Goal: Transaction & Acquisition: Purchase product/service

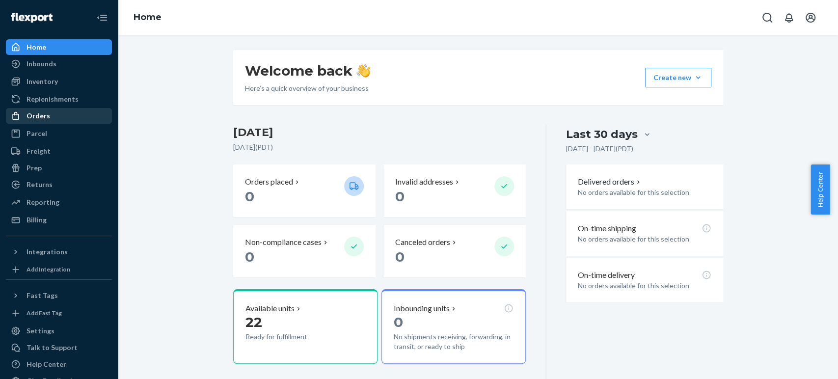
click at [39, 112] on div "Orders" at bounding box center [39, 116] width 24 height 10
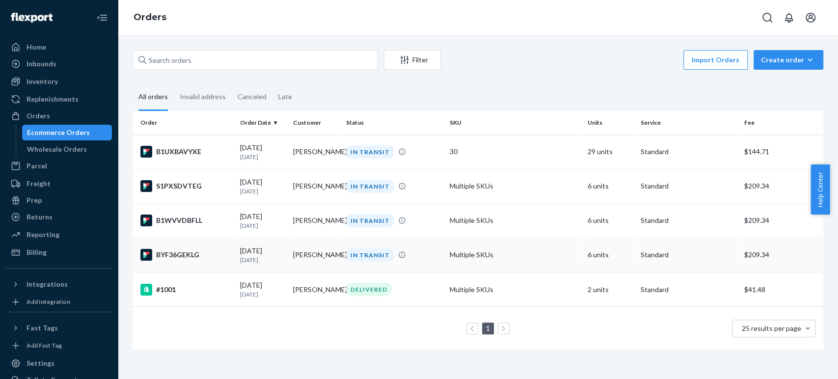
click at [173, 261] on div "BYF36GEKLG" at bounding box center [186, 255] width 92 height 12
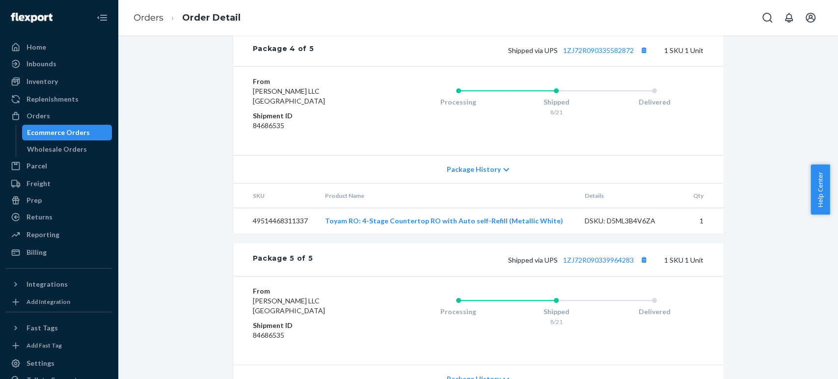
scroll to position [1186, 0]
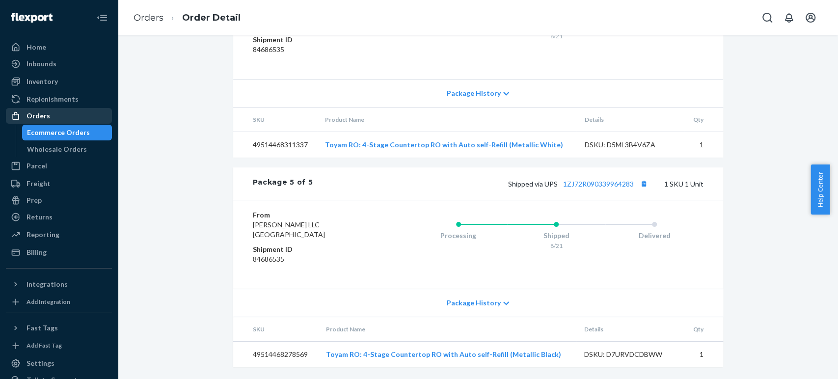
click at [41, 119] on div "Orders" at bounding box center [39, 116] width 24 height 10
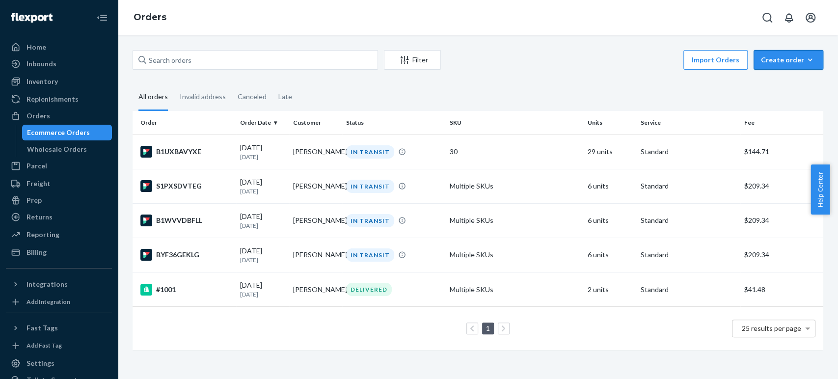
click at [805, 60] on icon "button" at bounding box center [810, 60] width 10 height 10
click at [780, 85] on span "Ecommerce order" at bounding box center [794, 83] width 61 height 7
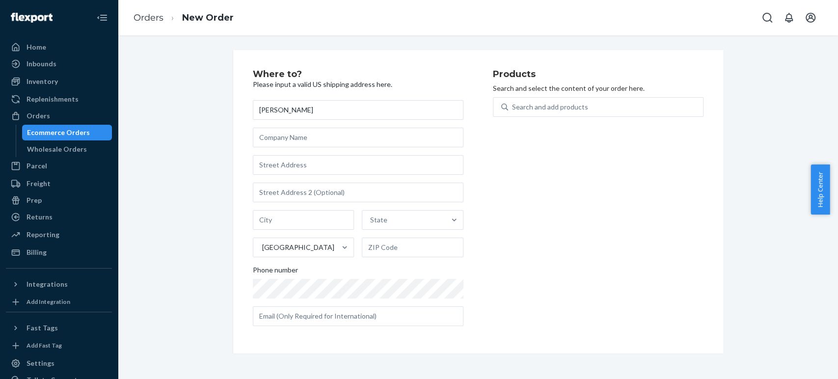
type input "[PERSON_NAME]"
click at [268, 164] on input "text" at bounding box center [358, 165] width 211 height 20
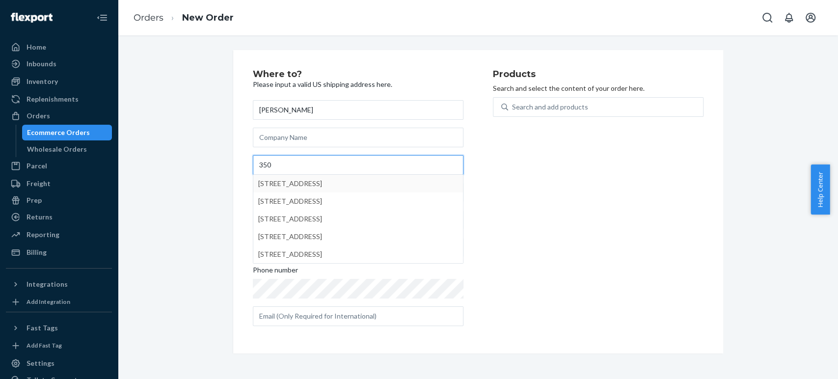
type input "350"
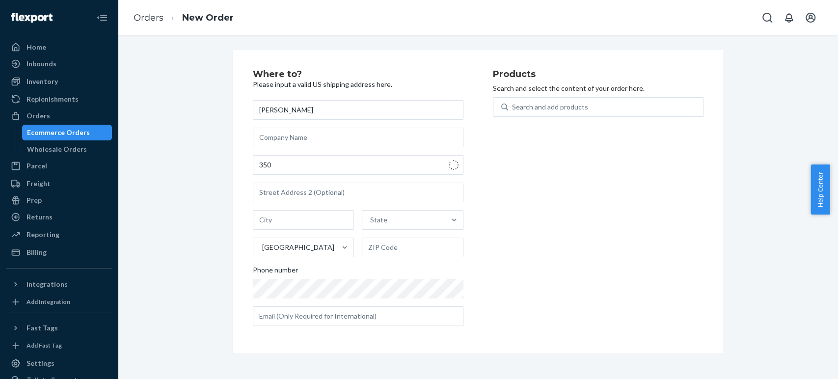
type input "[GEOGRAPHIC_DATA][PERSON_NAME]"
type input "95134"
type input "[STREET_ADDRESS]"
click at [274, 192] on input "text" at bounding box center [358, 193] width 211 height 20
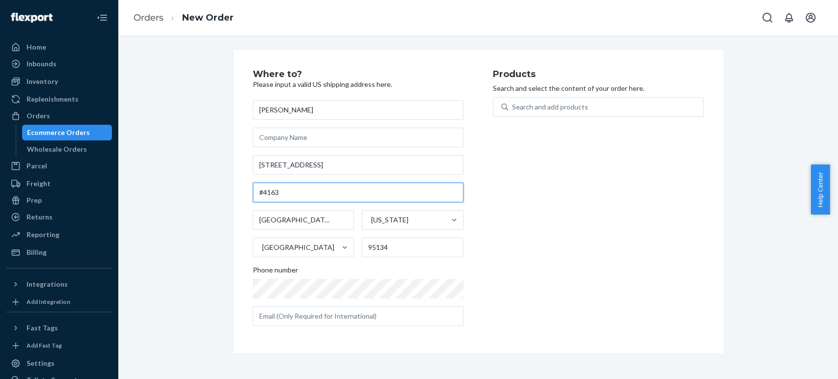
type input "#4163"
click at [183, 269] on div "Where to? Please input a valid US shipping address here. [PERSON_NAME] [STREET_…" at bounding box center [478, 201] width 706 height 303
click at [290, 317] on input "text" at bounding box center [358, 316] width 211 height 20
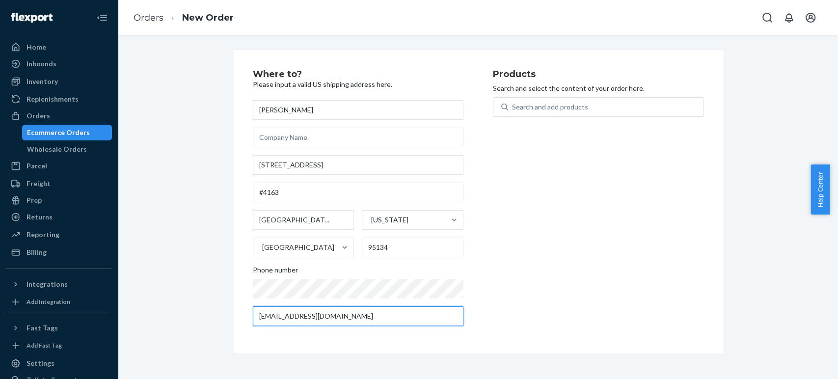
type input "[EMAIL_ADDRESS][DOMAIN_NAME]"
click at [172, 303] on div "Where to? Please input a valid US shipping address here. [PERSON_NAME] [STREET_…" at bounding box center [478, 201] width 706 height 303
click at [551, 105] on div "Search and add products" at bounding box center [550, 107] width 76 height 10
click at [513, 105] on input "0 results available. Use Up and Down to choose options, press Enter to select t…" at bounding box center [512, 107] width 1 height 10
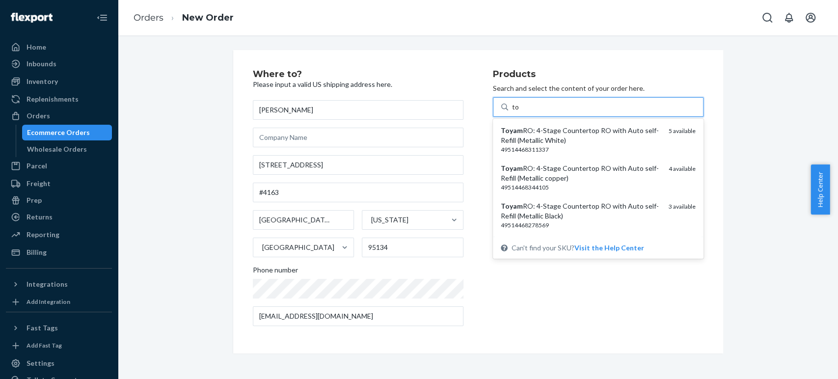
type input "t"
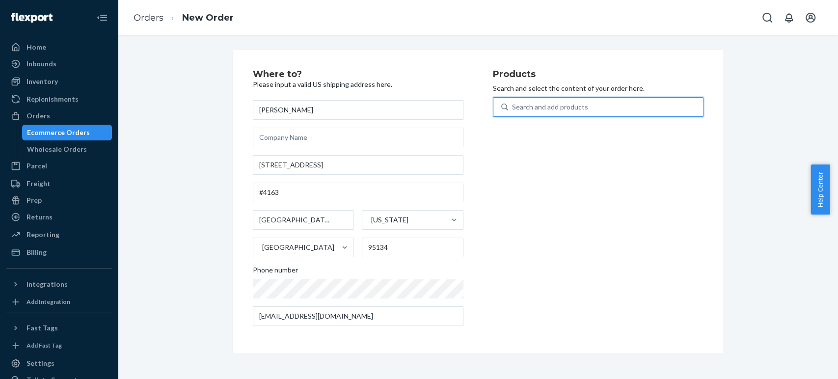
type input "1"
type input "2"
type input "toyam"
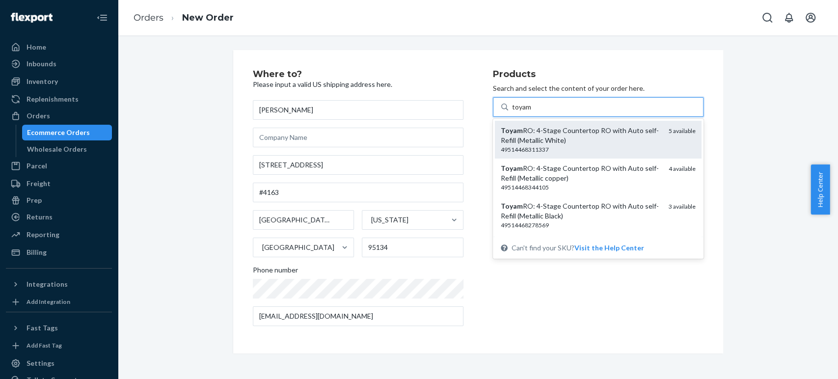
click at [546, 144] on div "Toyam RO: 4-Stage Countertop RO with Auto self-Refill (Metallic White)" at bounding box center [581, 136] width 160 height 20
click at [532, 112] on input "toyam" at bounding box center [522, 107] width 20 height 10
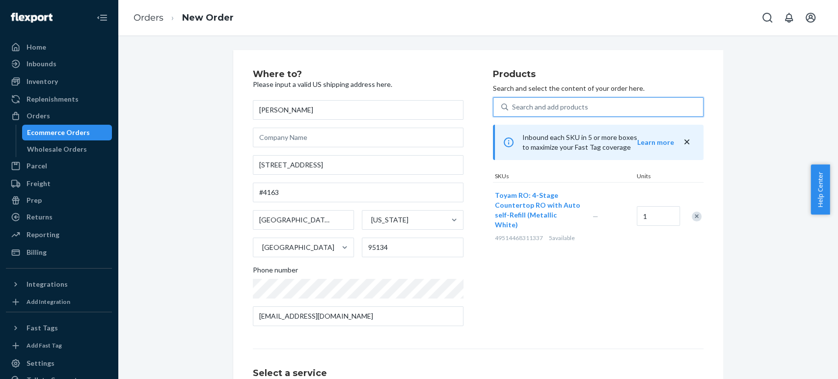
click at [542, 105] on div "Search and add products" at bounding box center [550, 107] width 76 height 10
click at [513, 105] on input "0 results available. Select is focused ,type to refine list, press Down to open…" at bounding box center [512, 107] width 1 height 10
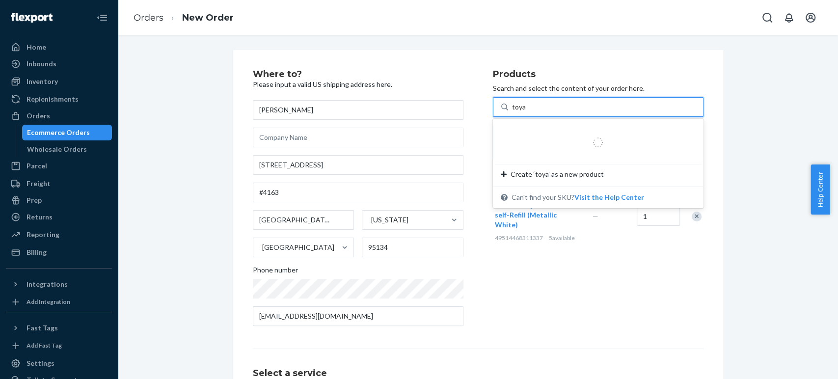
type input "toyam"
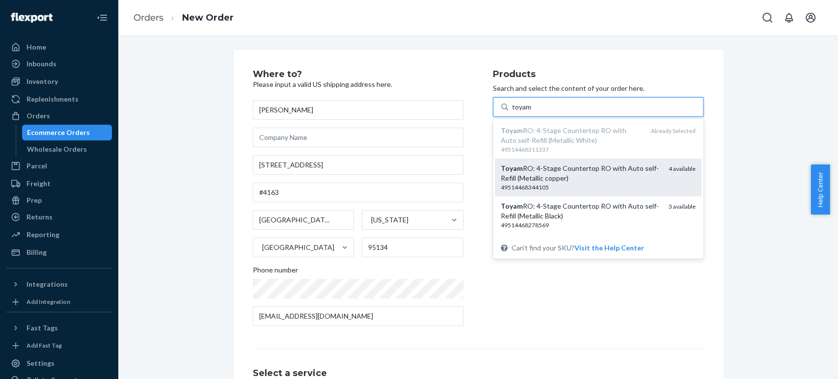
click at [533, 186] on div "49514468344105" at bounding box center [581, 187] width 160 height 8
click at [532, 112] on input "toyam" at bounding box center [522, 107] width 20 height 10
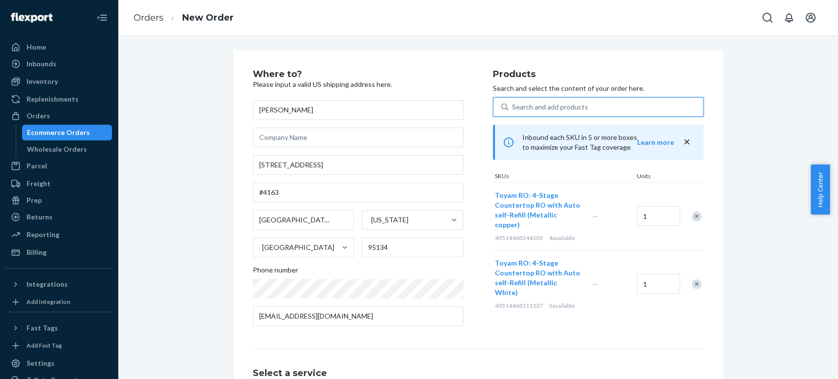
click at [532, 110] on div "Search and add products" at bounding box center [550, 107] width 76 height 10
click at [513, 110] on input "0 results available. Select is focused ,type to refine list, press Down to open…" at bounding box center [512, 107] width 1 height 10
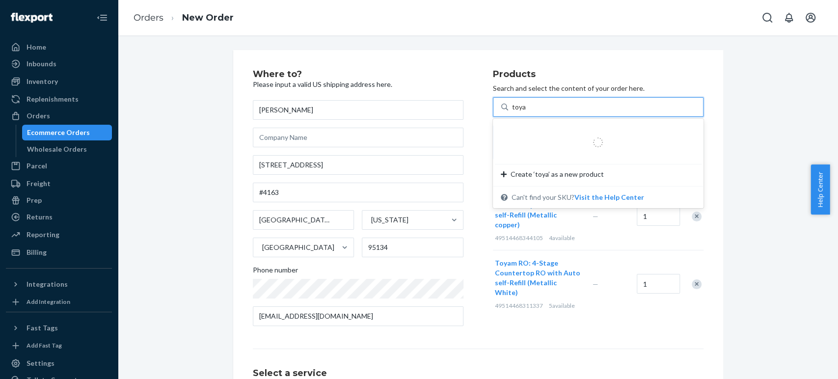
type input "toyam"
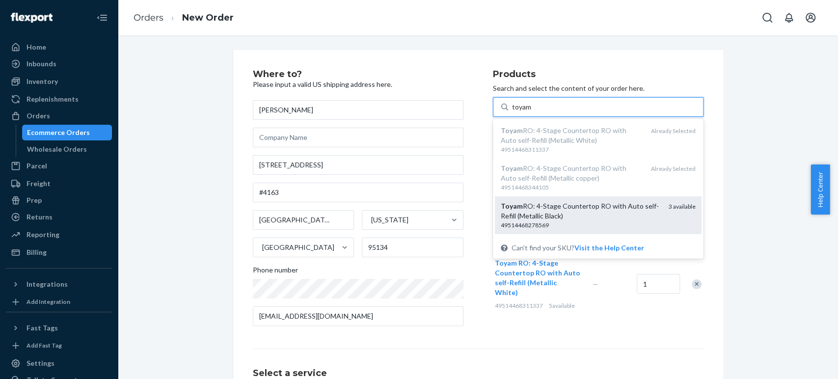
click at [548, 213] on div "Toyam RO: 4-Stage Countertop RO with Auto self-Refill (Metallic Black)" at bounding box center [581, 211] width 160 height 20
click at [532, 112] on input "toyam" at bounding box center [522, 107] width 20 height 10
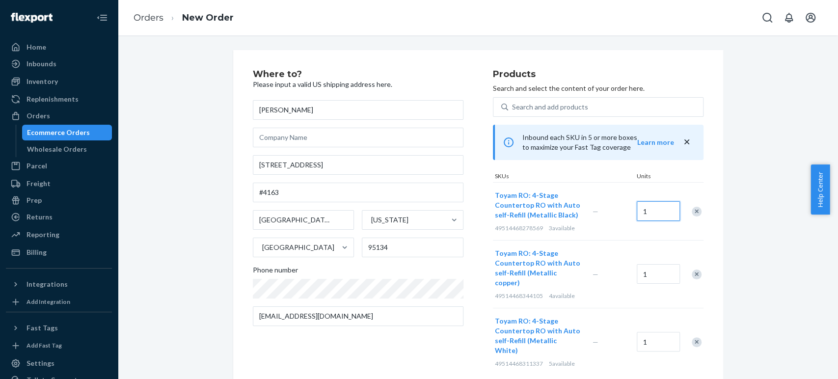
click at [654, 210] on input "1" at bounding box center [658, 211] width 43 height 20
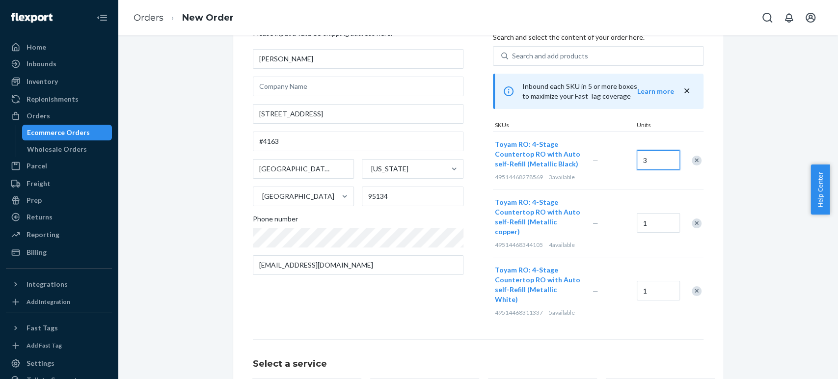
scroll to position [84, 0]
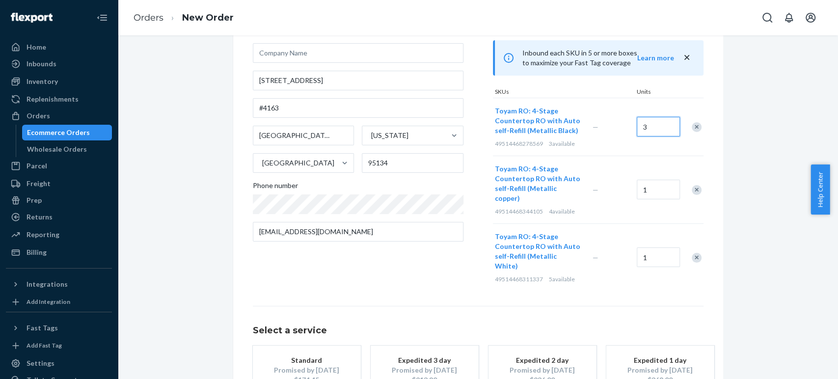
type input "3"
click at [646, 186] on input "1" at bounding box center [658, 190] width 43 height 20
type input "4"
click at [655, 247] on input "1" at bounding box center [658, 257] width 43 height 20
type input "5"
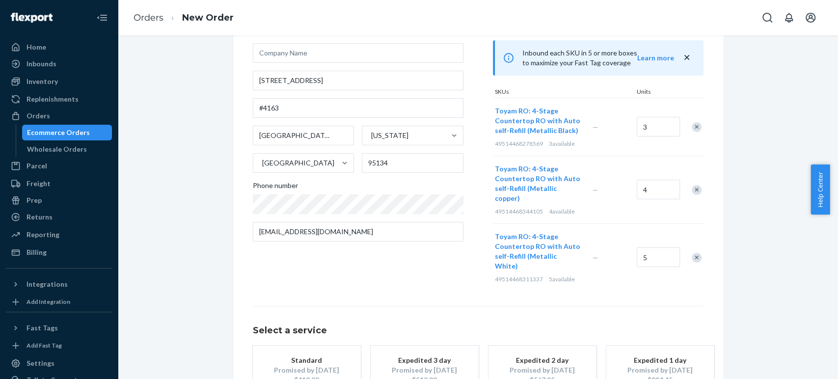
click at [779, 288] on div "Where to? Please input a valid US shipping address here. [PERSON_NAME] [STREET_…" at bounding box center [478, 210] width 706 height 488
click at [657, 130] on input "3" at bounding box center [658, 127] width 43 height 20
type input "2"
click at [664, 192] on input "4" at bounding box center [658, 190] width 43 height 20
type input "2"
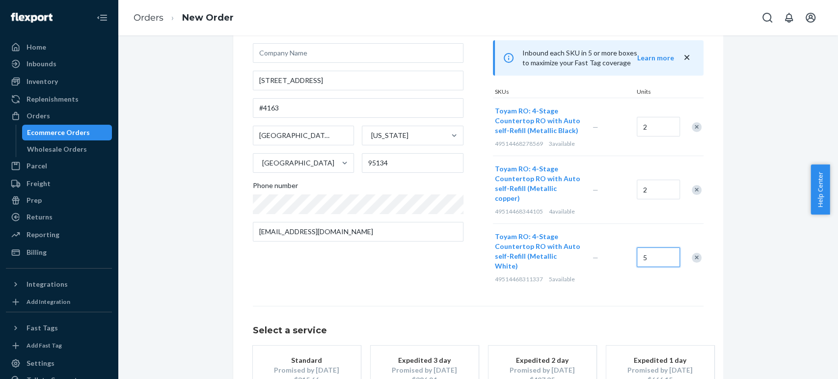
click at [650, 247] on input "5" at bounding box center [658, 257] width 43 height 20
type input "2"
click at [743, 198] on div "Where to? Please input a valid US shipping address here. [PERSON_NAME] [STREET_…" at bounding box center [478, 210] width 706 height 488
click at [655, 124] on input "2" at bounding box center [658, 127] width 43 height 20
type input "3"
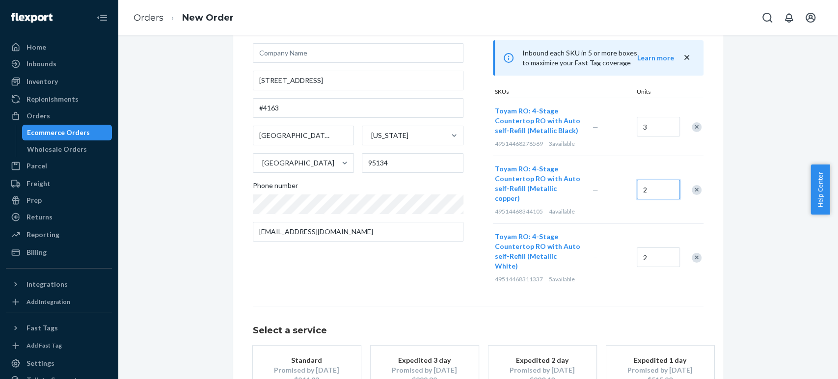
click at [658, 188] on input "2" at bounding box center [658, 190] width 43 height 20
type input "4"
click at [657, 247] on input "2" at bounding box center [658, 257] width 43 height 20
type input "5"
click at [755, 233] on div "Where to? Please input a valid US shipping address here. [PERSON_NAME] [STREET_…" at bounding box center [478, 210] width 706 height 488
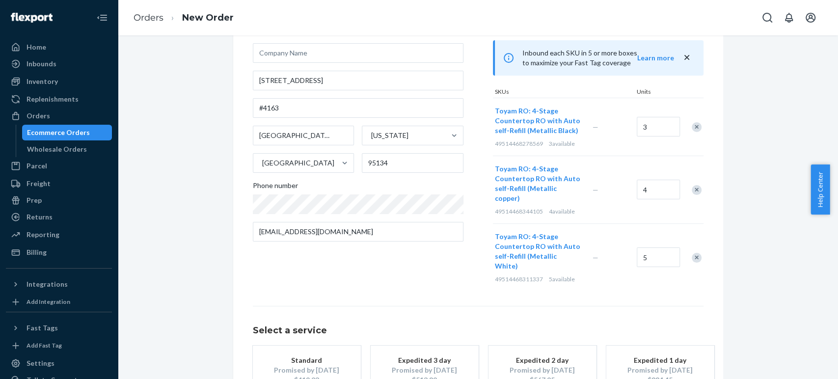
scroll to position [133, 0]
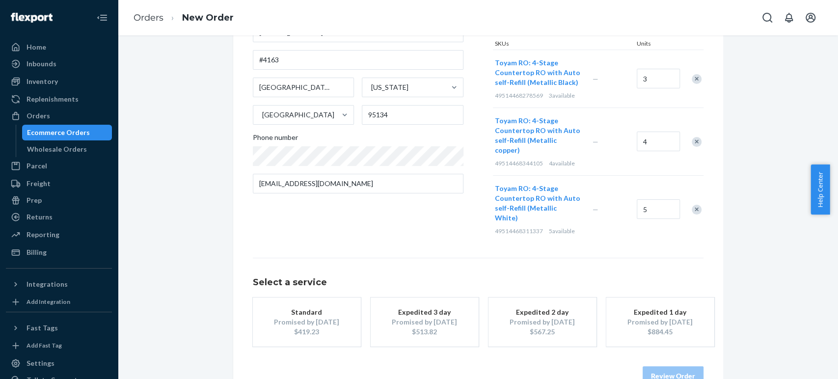
click at [299, 307] on div "Standard" at bounding box center [307, 312] width 79 height 10
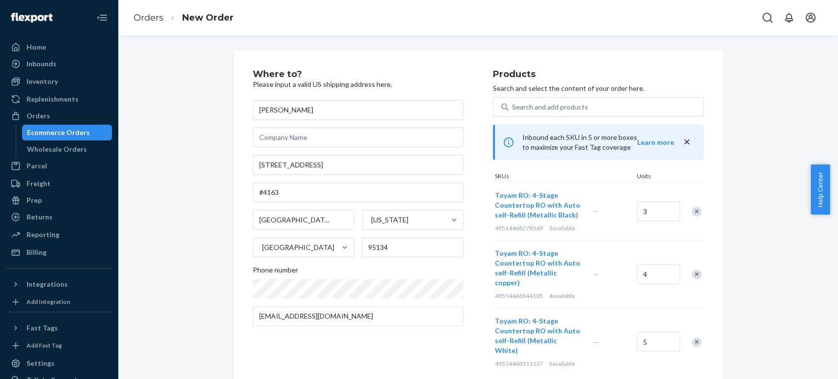
scroll to position [129, 0]
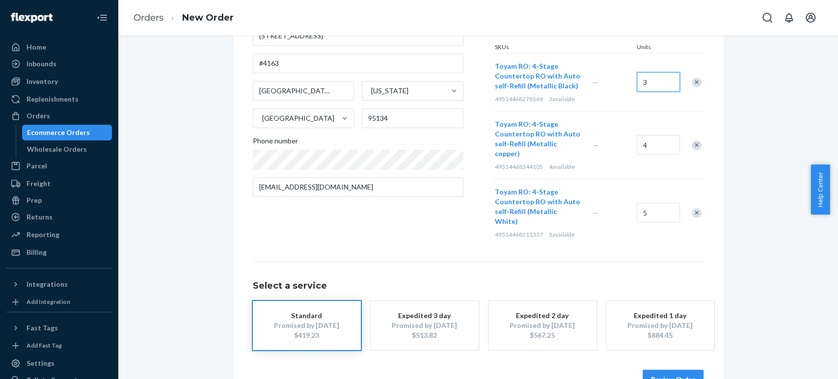
click at [643, 82] on input "3" at bounding box center [658, 82] width 43 height 20
type input "2"
click at [655, 140] on input "4" at bounding box center [658, 145] width 43 height 20
type input "2"
click at [654, 206] on input "5" at bounding box center [658, 213] width 43 height 20
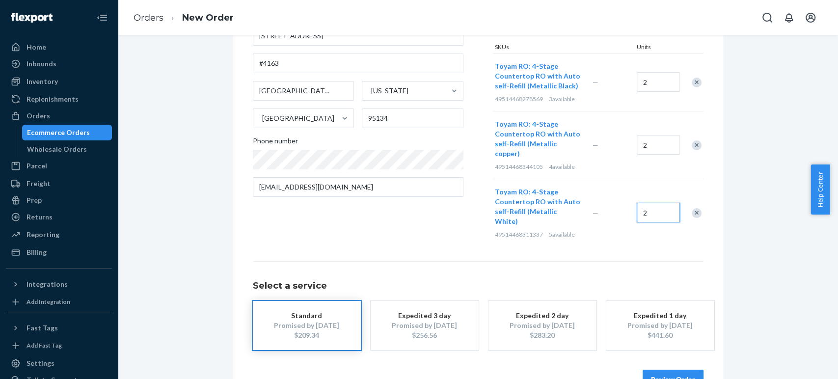
type input "2"
click at [734, 212] on div "Where to? Please input a valid US shipping address here. [PERSON_NAME] [STREET_…" at bounding box center [478, 165] width 706 height 488
click at [680, 370] on button "Review Order" at bounding box center [673, 380] width 61 height 20
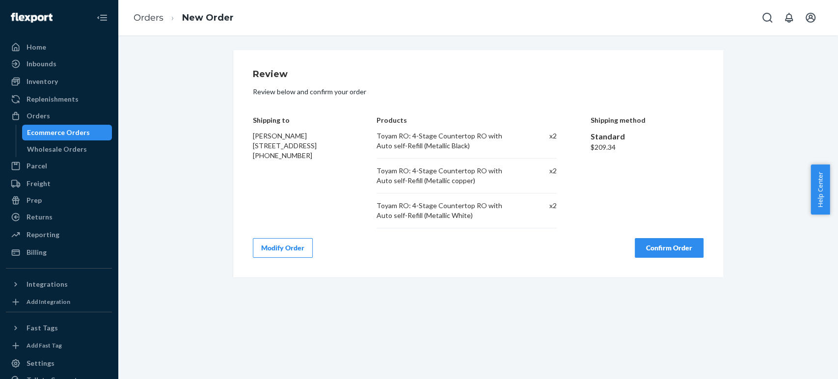
click at [661, 246] on button "Confirm Order" at bounding box center [669, 248] width 69 height 20
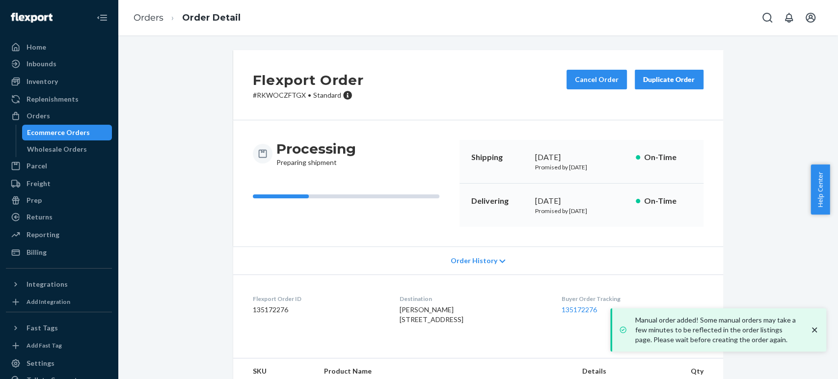
click at [816, 329] on icon "close toast" at bounding box center [814, 330] width 5 height 5
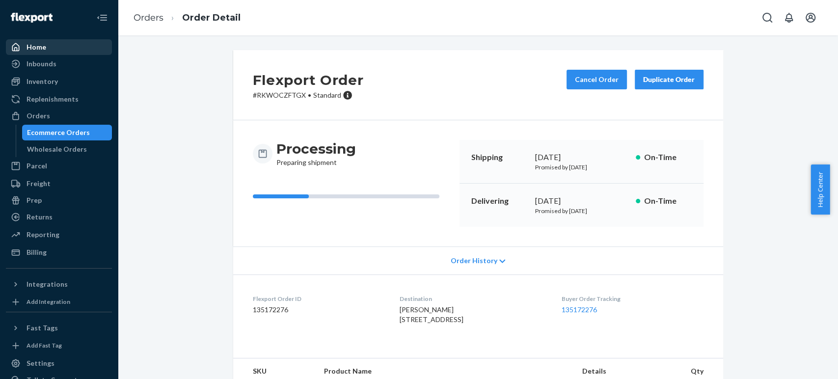
click at [44, 45] on div "Home" at bounding box center [37, 47] width 20 height 10
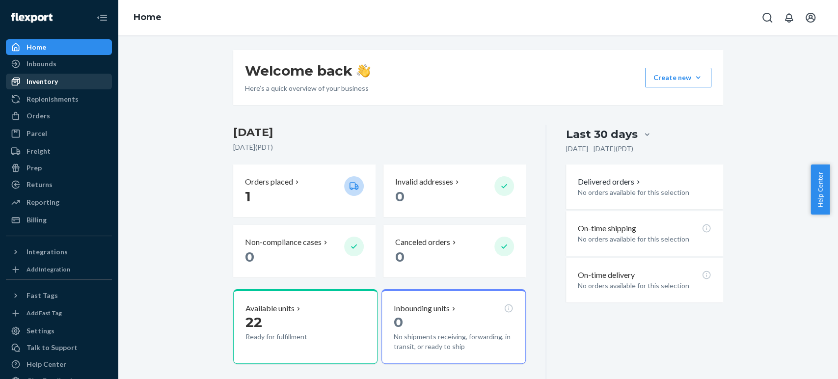
click at [41, 83] on div "Inventory" at bounding box center [42, 82] width 31 height 10
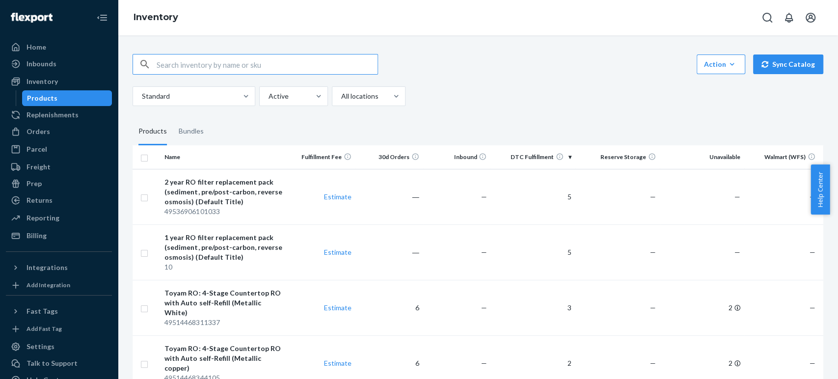
scroll to position [31, 0]
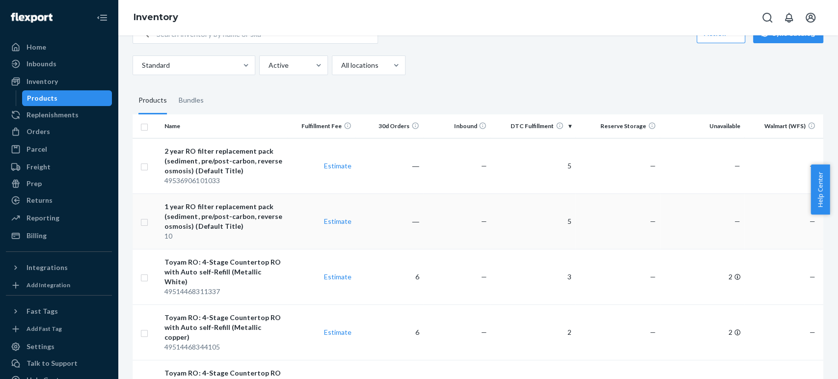
click at [208, 216] on div "1 year RO filter replacement pack (sediment, pre/post-carbon, reverse osmosis) …" at bounding box center [223, 216] width 119 height 29
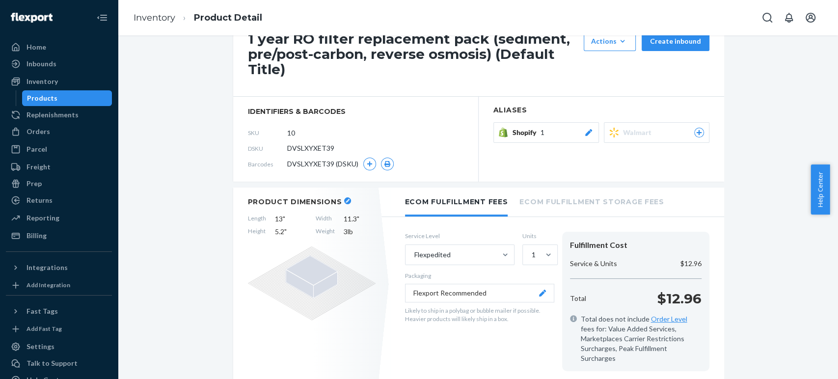
scroll to position [37, 0]
click at [814, 184] on span "Help Center" at bounding box center [820, 189] width 19 height 50
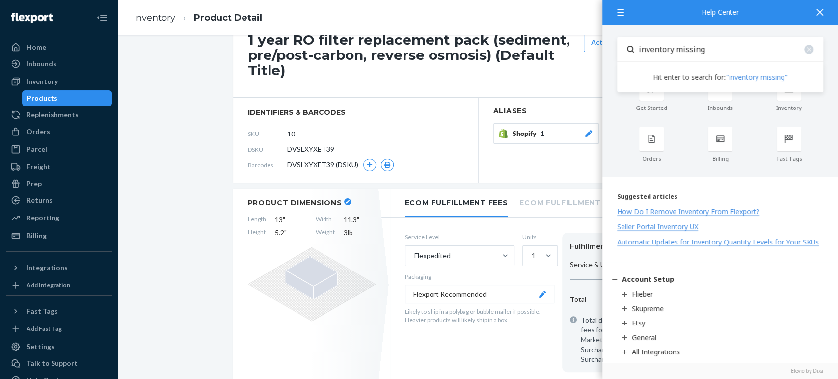
type input "inventory missing"
click at [757, 75] on link ""inventory missing"" at bounding box center [757, 76] width 62 height 9
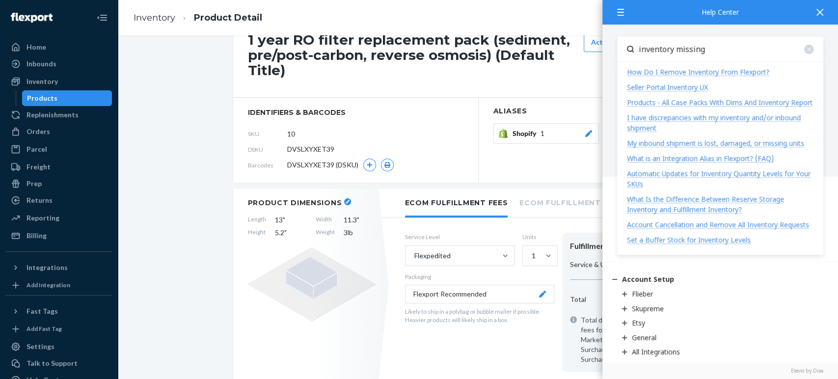
click at [686, 142] on div "My inbound shipment is lost, damaged, or missing units" at bounding box center [715, 142] width 177 height 9
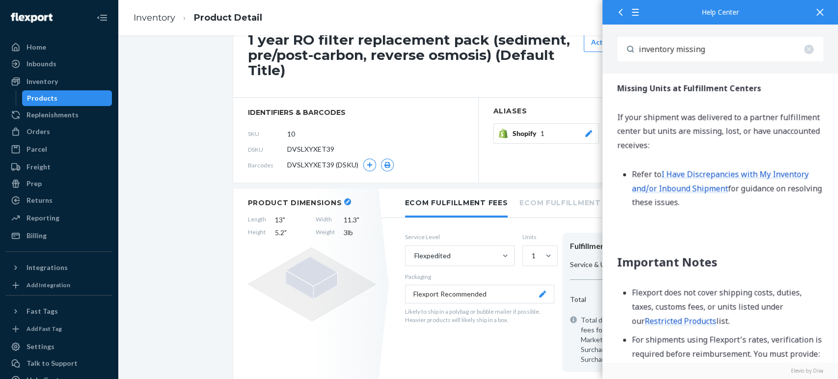
scroll to position [659, 0]
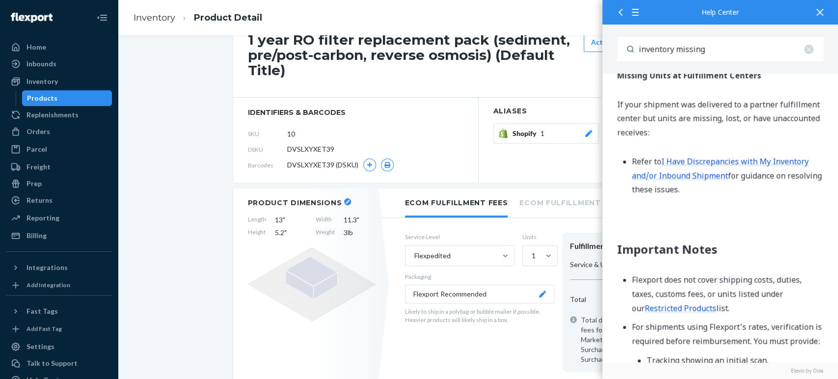
click at [705, 179] on span "I Have Discrepancies with My Inventory and/or Inbound Shipment" at bounding box center [720, 169] width 177 height 25
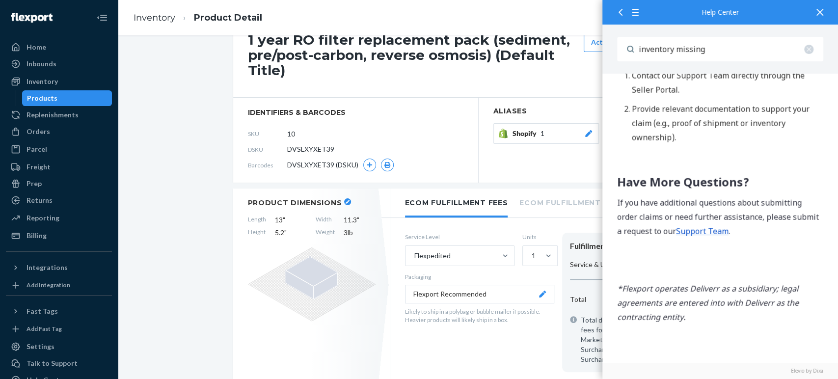
scroll to position [803, 0]
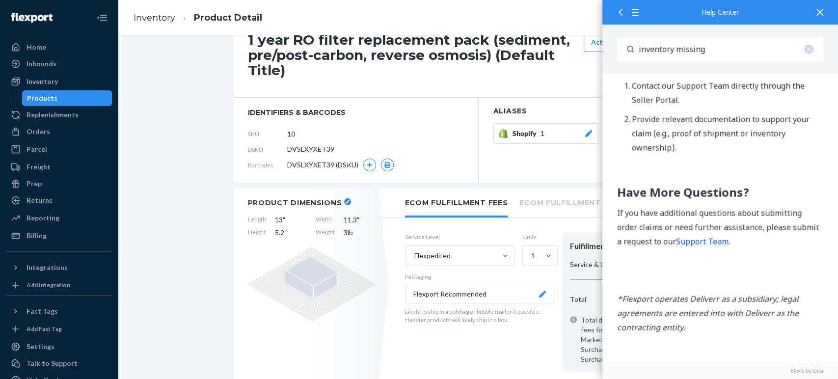
click at [821, 15] on icon at bounding box center [820, 12] width 7 height 7
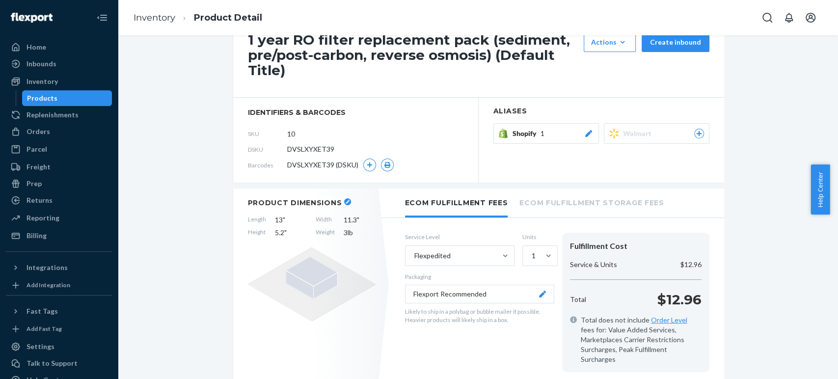
scroll to position [0, 0]
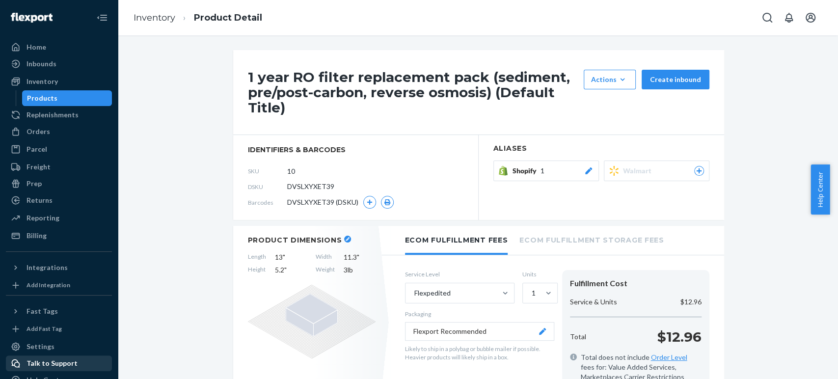
click at [38, 358] on div "Talk to Support" at bounding box center [52, 363] width 51 height 10
click at [328, 184] on span "DVSLXYXET39" at bounding box center [310, 187] width 47 height 10
drag, startPoint x: 329, startPoint y: 185, endPoint x: 277, endPoint y: 191, distance: 52.0
click at [277, 191] on div "DSKU DVSLXYXET39" at bounding box center [356, 187] width 216 height 16
copy div "DVSLXYXET39"
